Goal: Task Accomplishment & Management: Use online tool/utility

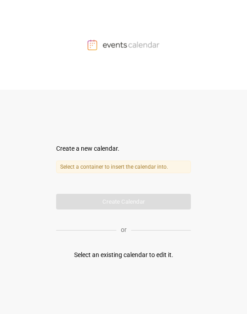
click at [104, 154] on label "Select a container to insert the calendar into." at bounding box center [123, 167] width 135 height 13
click at [104, 148] on div "Create a new calendar." at bounding box center [123, 148] width 135 height 9
drag, startPoint x: 111, startPoint y: 254, endPoint x: 111, endPoint y: 246, distance: 7.2
click at [104, 154] on div "Select an existing calendar to edit it." at bounding box center [123, 255] width 99 height 9
click at [104, 154] on label "Select a container to insert the calendar into." at bounding box center [123, 167] width 135 height 13
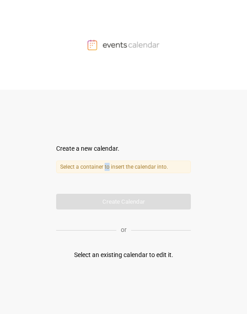
click at [104, 154] on label "Select a container to insert the calendar into." at bounding box center [123, 167] width 135 height 13
click at [86, 154] on label "Select a container to insert the calendar into." at bounding box center [123, 167] width 135 height 13
click at [97, 154] on label "Select a container to insert the calendar into." at bounding box center [123, 167] width 135 height 13
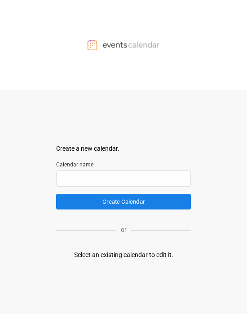
click at [104, 154] on div "Select an existing calendar to edit it." at bounding box center [123, 255] width 99 height 9
click at [104, 154] on input "text" at bounding box center [123, 179] width 135 height 16
paste input "**********"
type input "**********"
click at [56, 154] on button "Create Calendar" at bounding box center [123, 202] width 135 height 16
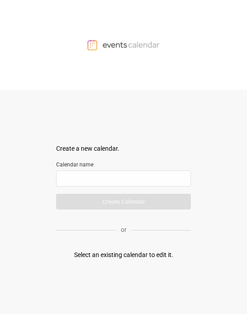
click at [104, 154] on div "Select an existing calendar to edit it." at bounding box center [123, 255] width 99 height 9
